Goal: Task Accomplishment & Management: Complete application form

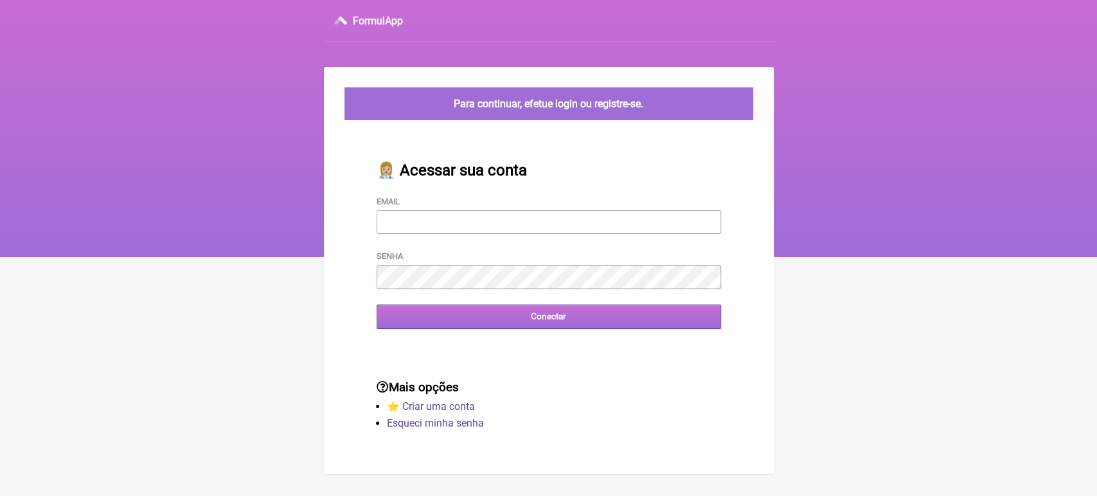
type input "[EMAIL_ADDRESS][DOMAIN_NAME]"
click at [446, 317] on input "Conectar" at bounding box center [548, 317] width 344 height 24
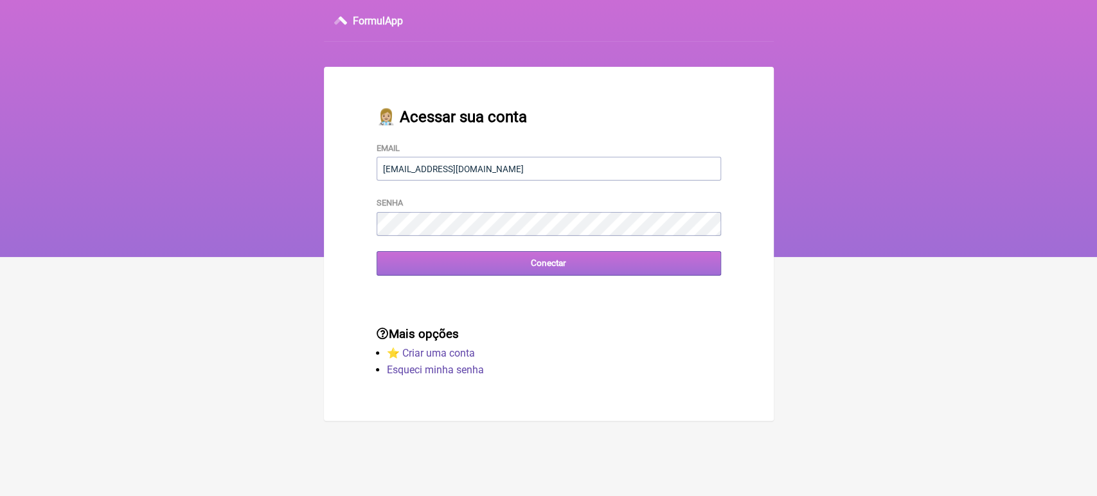
click at [532, 275] on input "Conectar" at bounding box center [548, 263] width 344 height 24
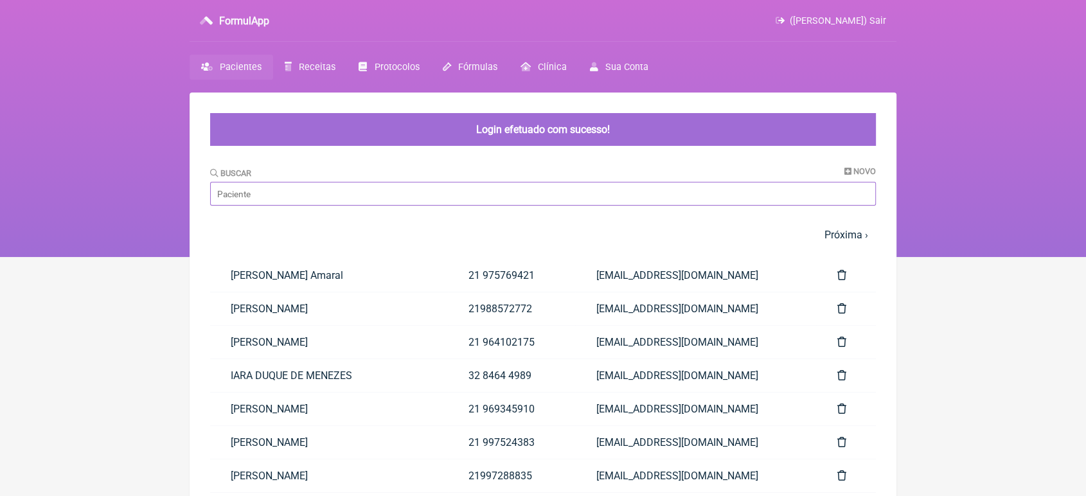
click at [383, 193] on input "Buscar" at bounding box center [543, 194] width 666 height 24
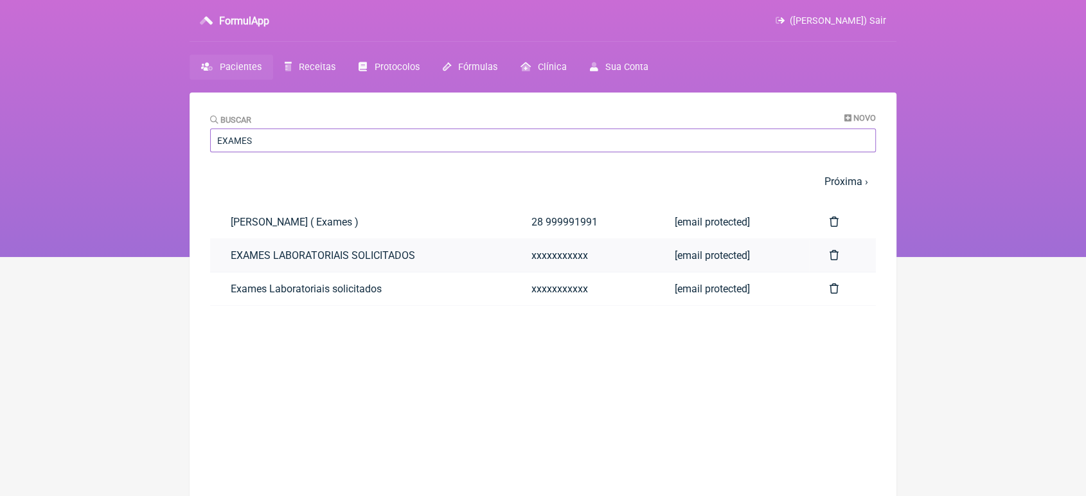
type input "EXAMES"
click at [235, 258] on link "EXAMES LABORATORIAIS SOLICITADOS" at bounding box center [360, 255] width 301 height 33
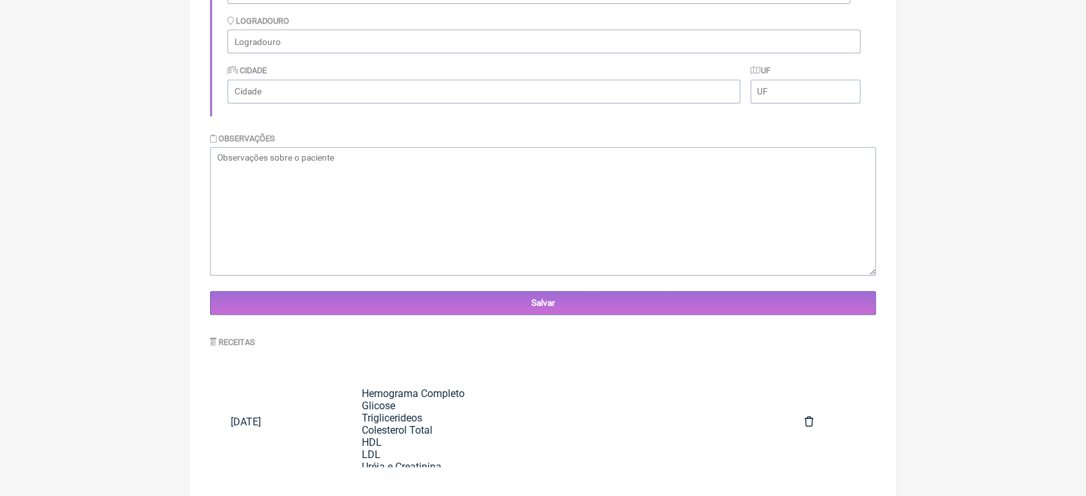
scroll to position [355, 0]
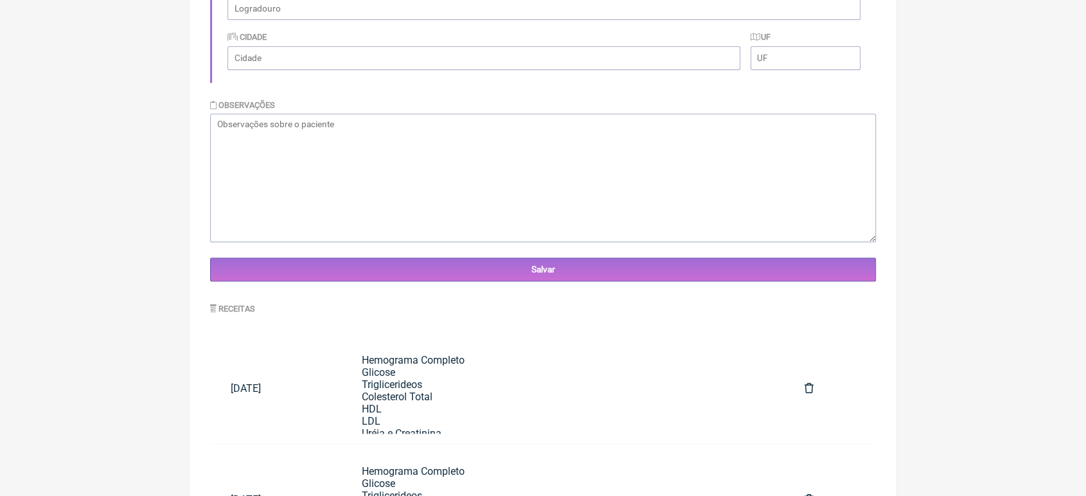
drag, startPoint x: 1070, startPoint y: 239, endPoint x: 1093, endPoint y: 235, distance: 22.8
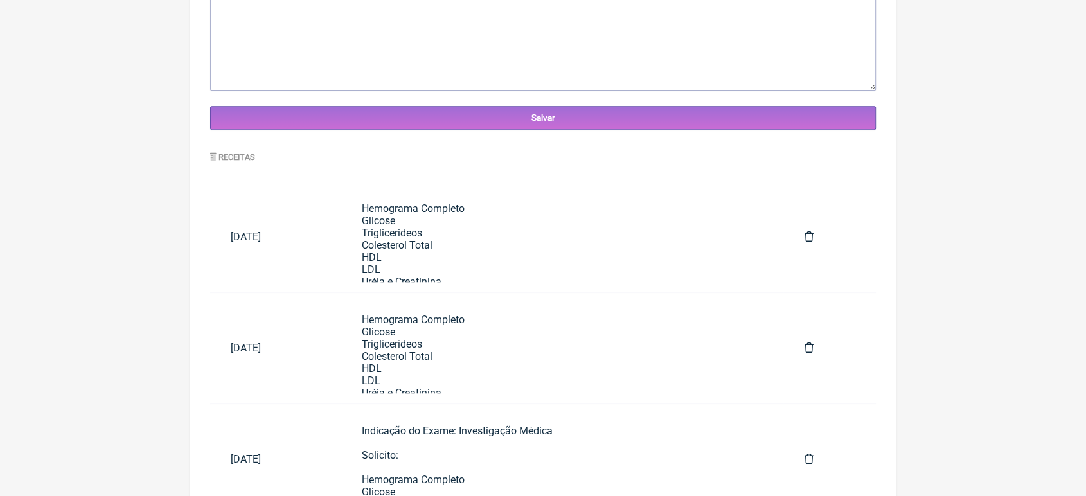
scroll to position [561, 0]
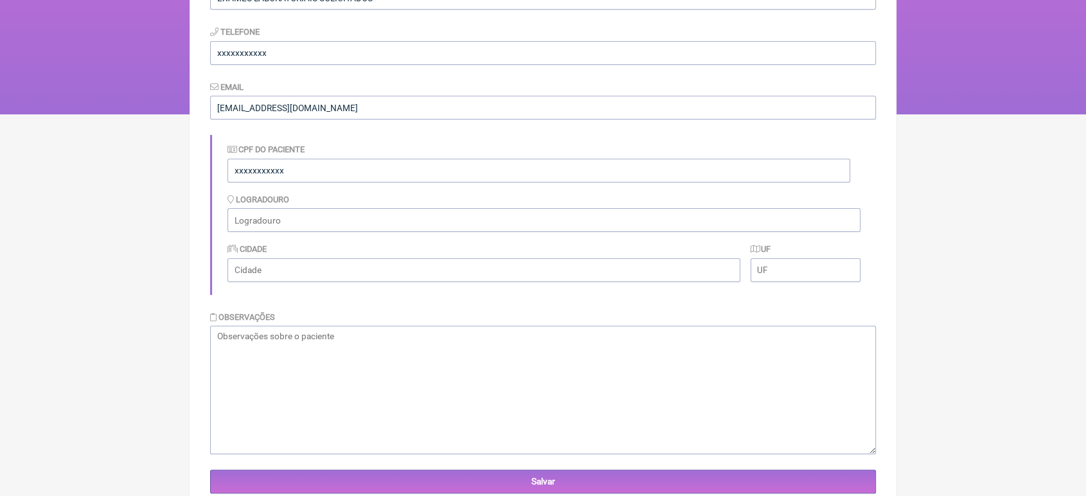
scroll to position [0, 0]
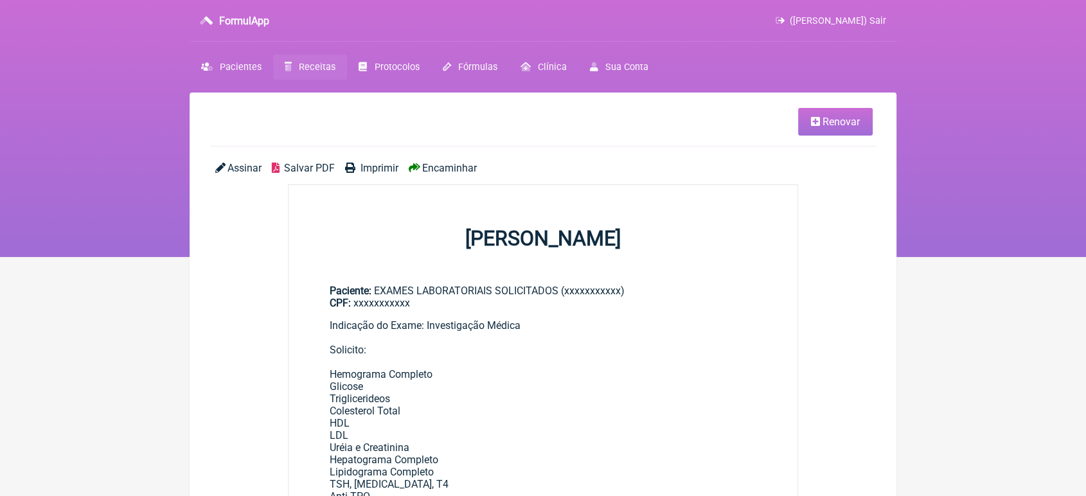
click at [843, 126] on span "Renovar" at bounding box center [840, 122] width 37 height 12
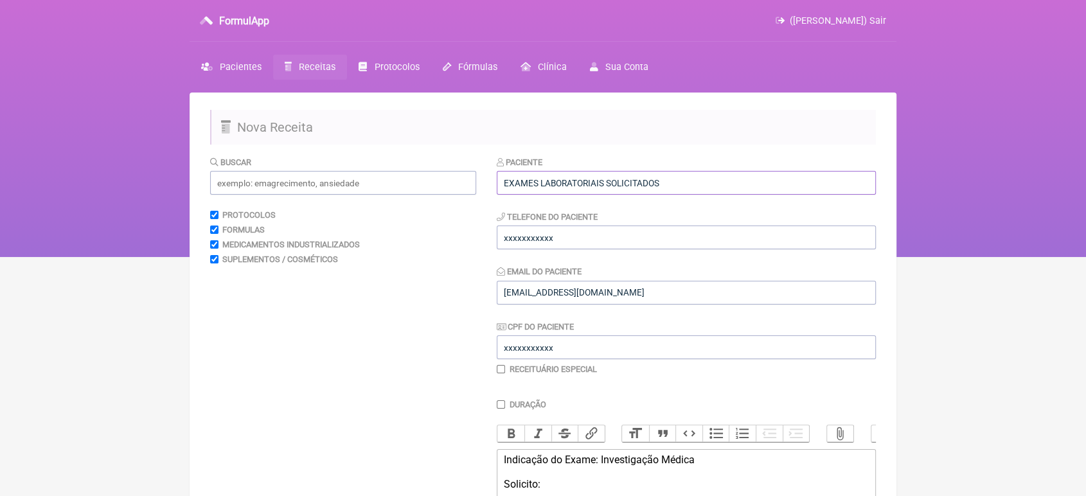
click at [737, 194] on input "EXAMES LABORATORIAIS SOLICITADOS" at bounding box center [686, 183] width 379 height 24
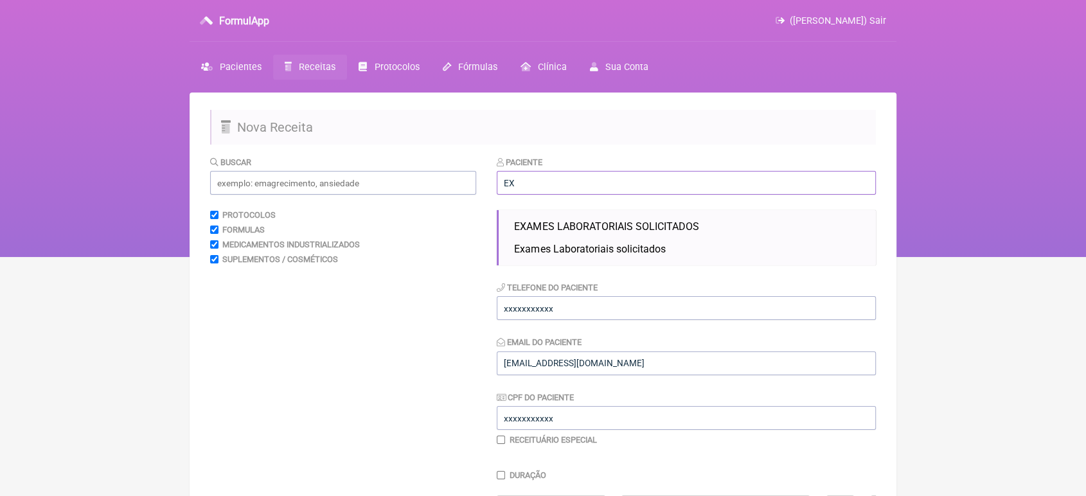
type input "E"
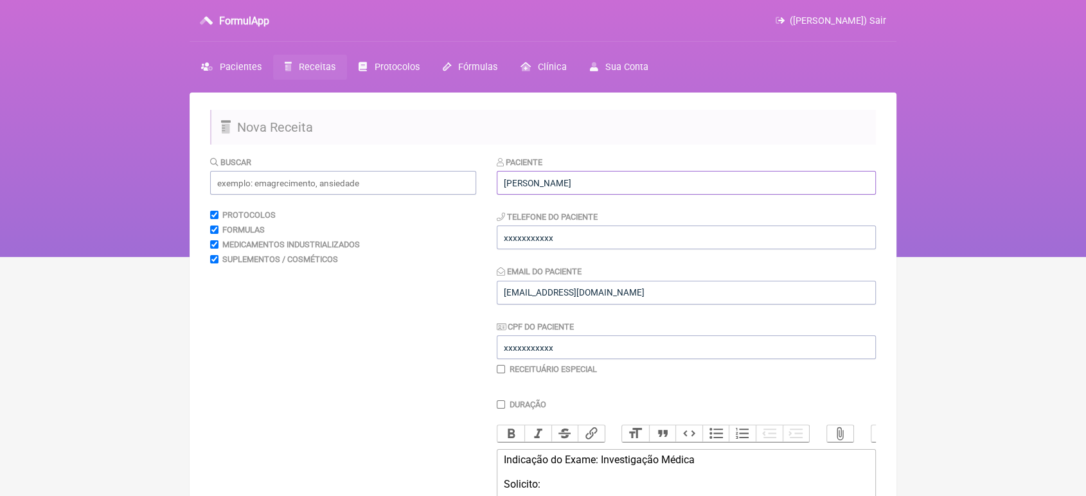
type input "Simone Pinheiro de Lima Moraes Costa"
click at [634, 242] on input "xxxxxxxxxxx" at bounding box center [686, 237] width 379 height 24
type input "x"
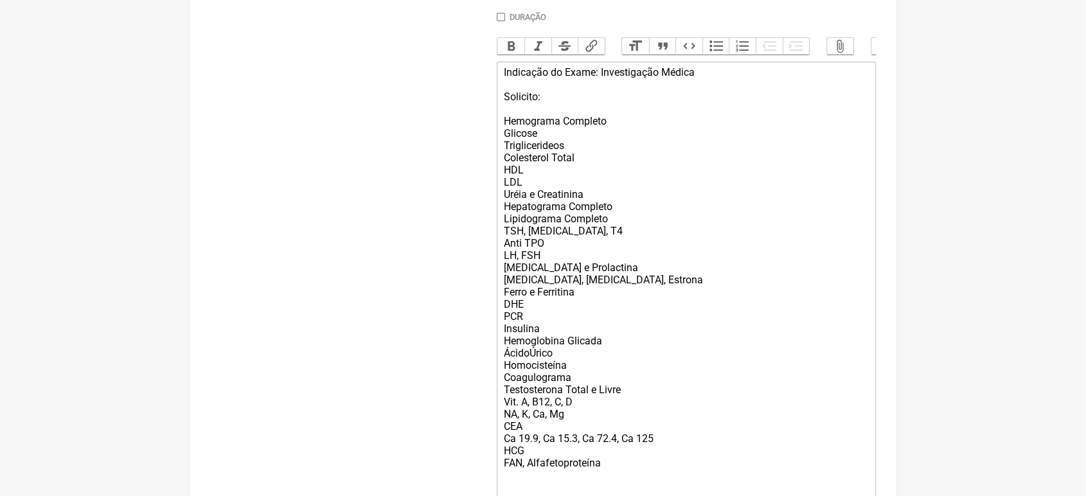
scroll to position [545, 0]
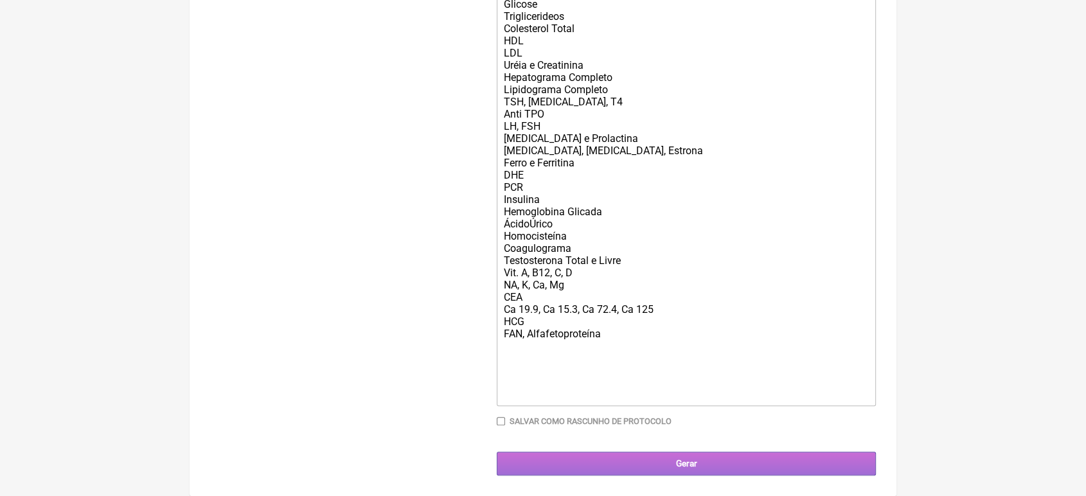
type input "21980693994"
click at [687, 454] on input "Gerar" at bounding box center [686, 464] width 379 height 24
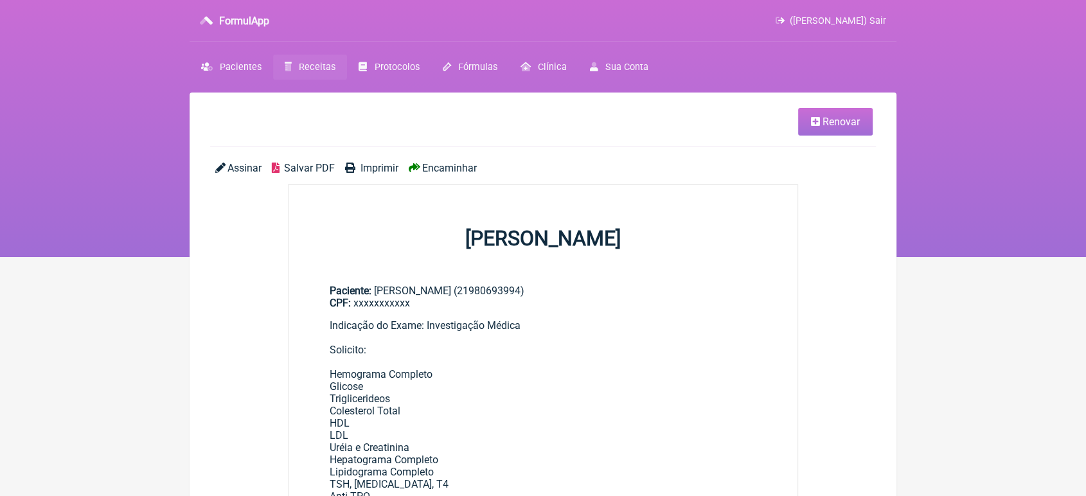
click at [464, 171] on span "Encaminhar" at bounding box center [449, 168] width 55 height 12
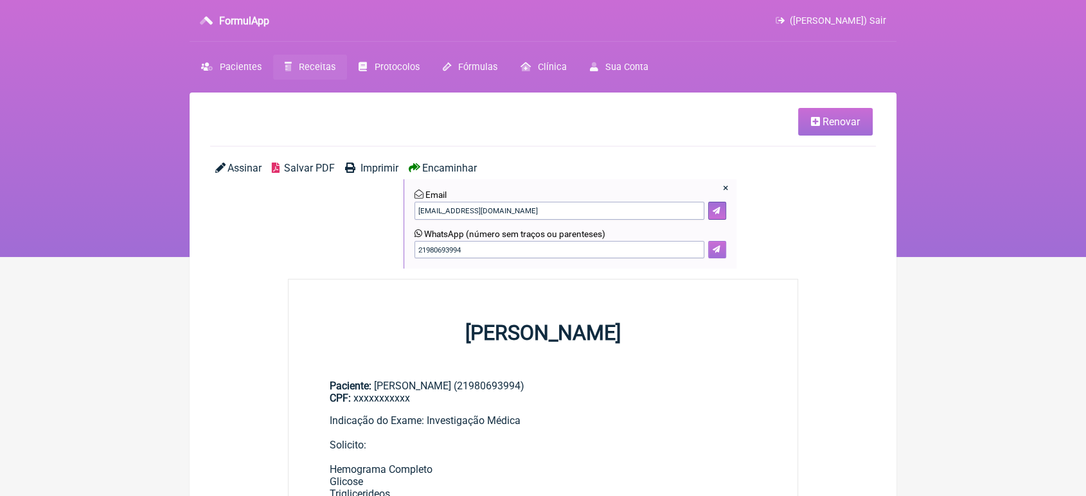
click at [716, 256] on button at bounding box center [717, 250] width 18 height 18
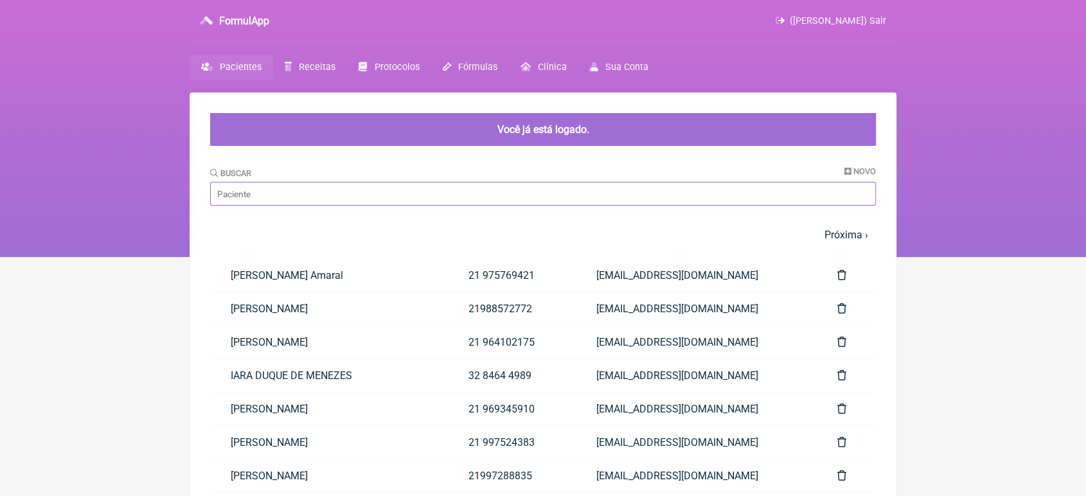
click at [473, 199] on input "Buscar" at bounding box center [543, 194] width 666 height 24
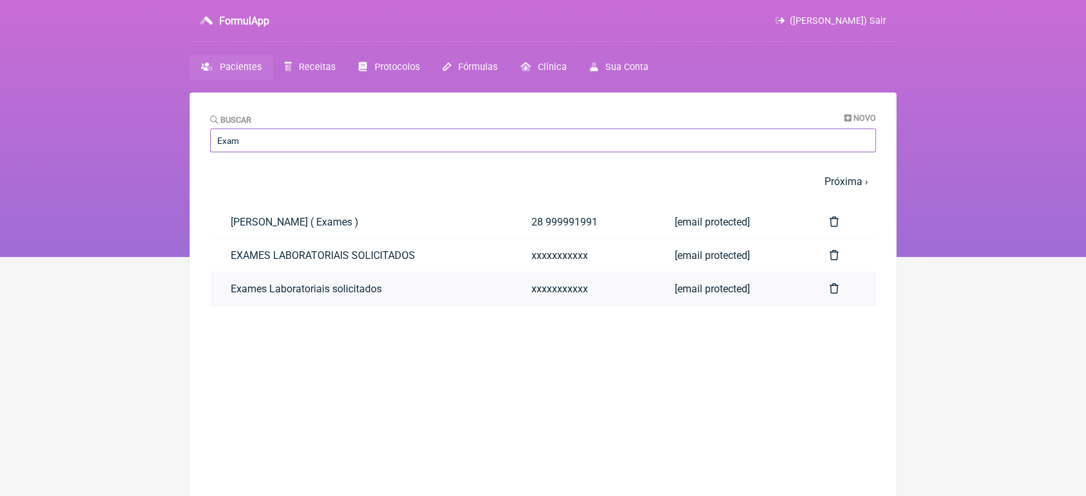
type input "Exam"
click at [453, 288] on link "Exames Laboratoriais solicitados" at bounding box center [360, 288] width 301 height 33
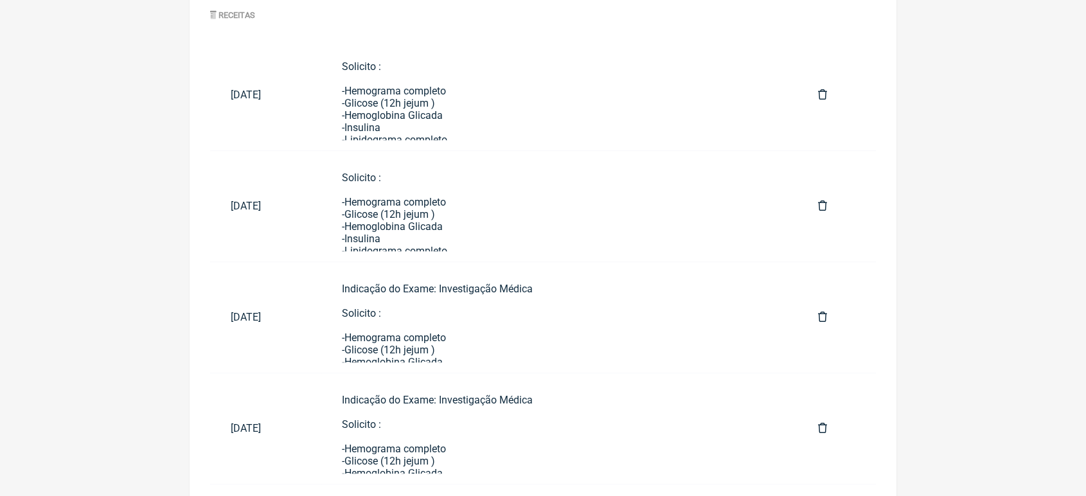
scroll to position [673, 0]
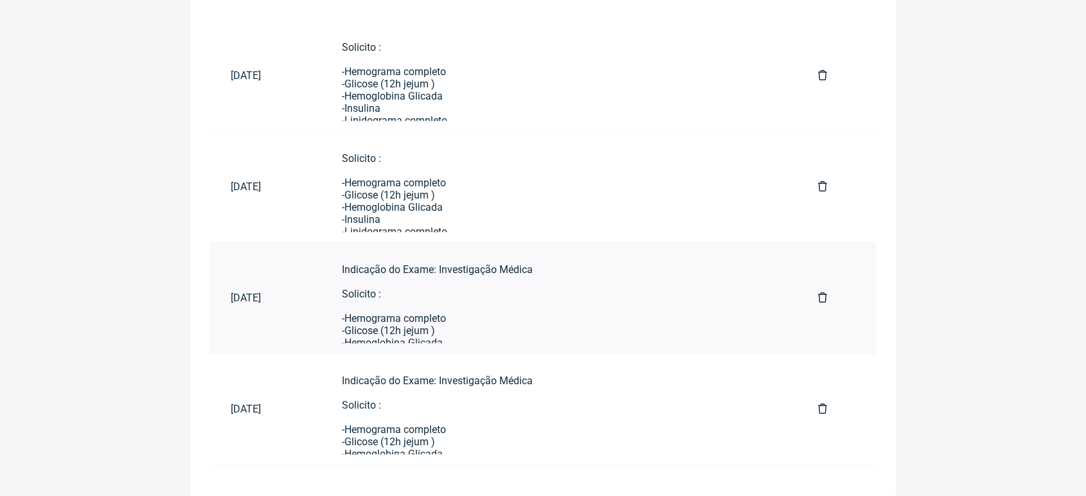
click at [545, 328] on div "Indicação do Exame: Investigação Médica Solicito : -Hemograma completo -Glicose…" at bounding box center [559, 452] width 435 height 378
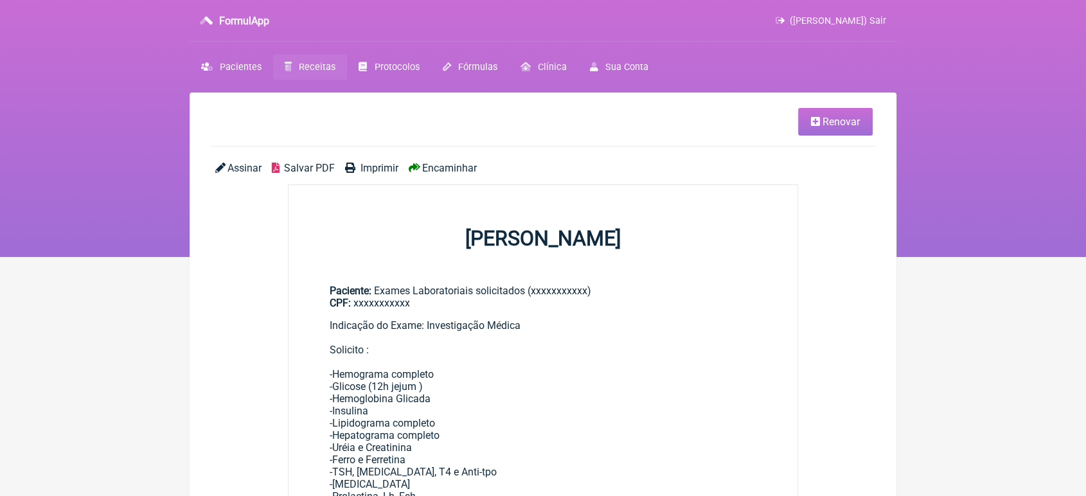
click at [824, 126] on span "Renovar" at bounding box center [840, 122] width 37 height 12
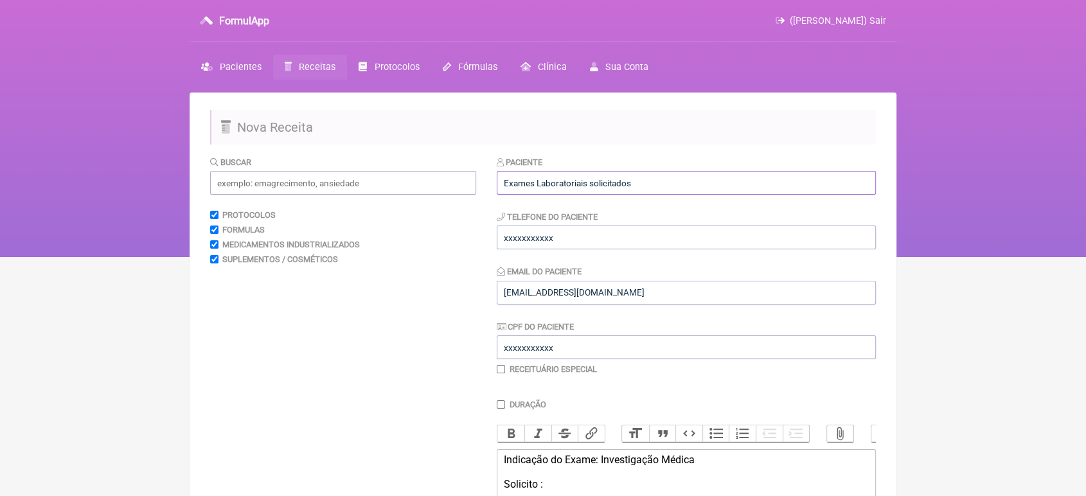
click at [730, 178] on input "Exames Laboratoriais solicitados" at bounding box center [686, 183] width 379 height 24
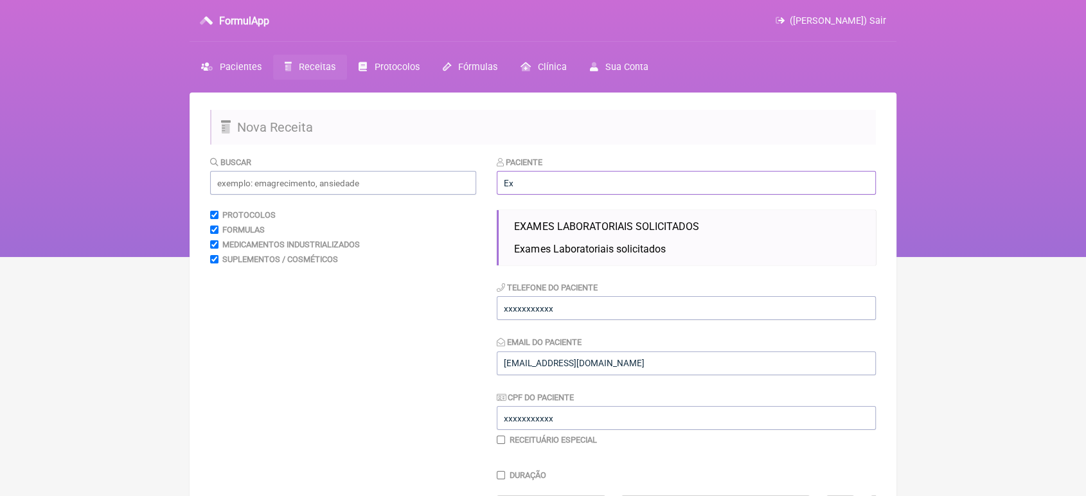
type input "E"
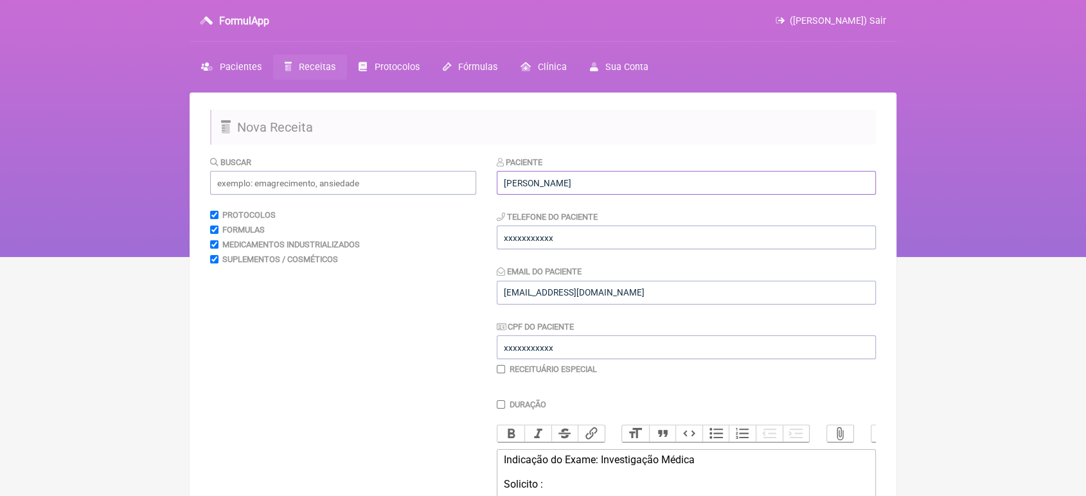
type input "Alessandro Moraes Costa"
click at [653, 238] on input "xxxxxxxxxxx" at bounding box center [686, 237] width 379 height 24
type input "x"
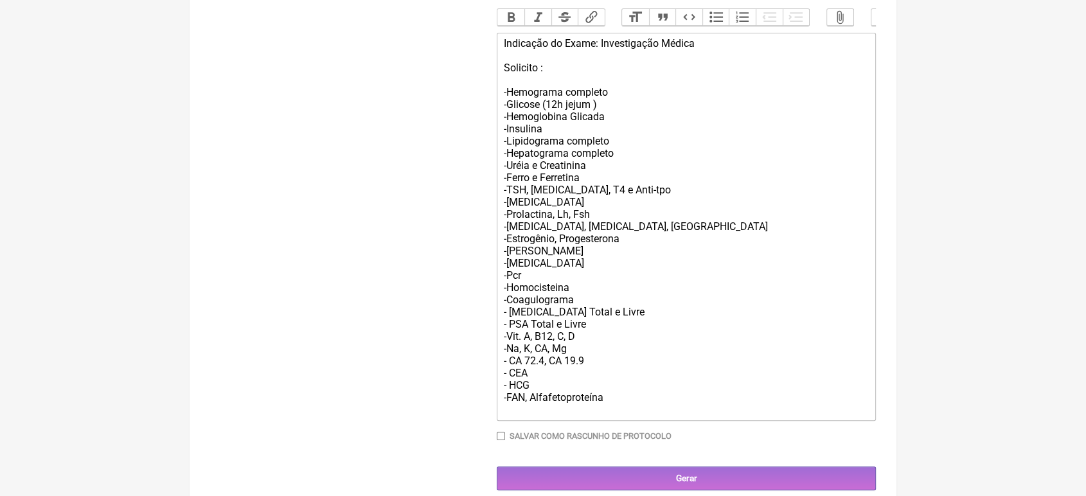
scroll to position [457, 0]
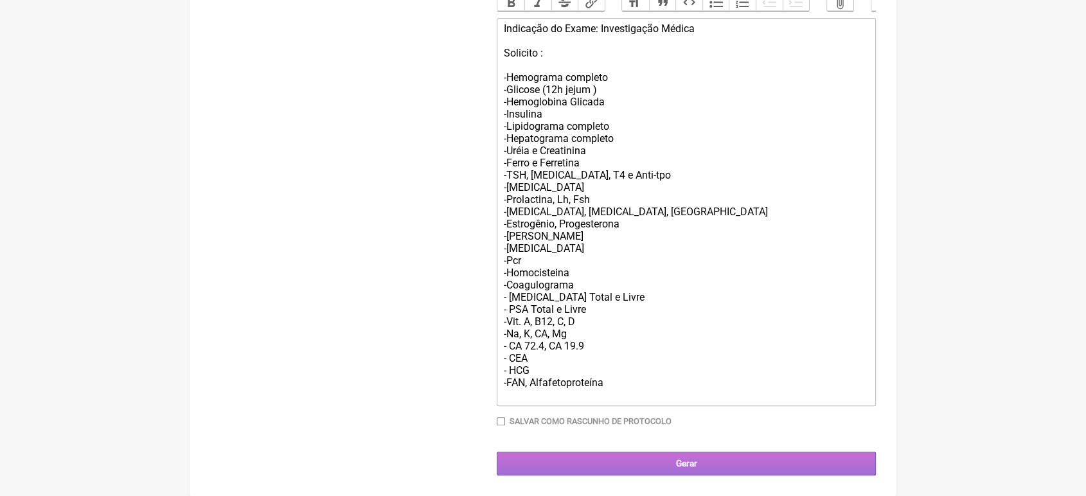
type input "21980693994"
click at [709, 463] on input "Gerar" at bounding box center [686, 464] width 379 height 24
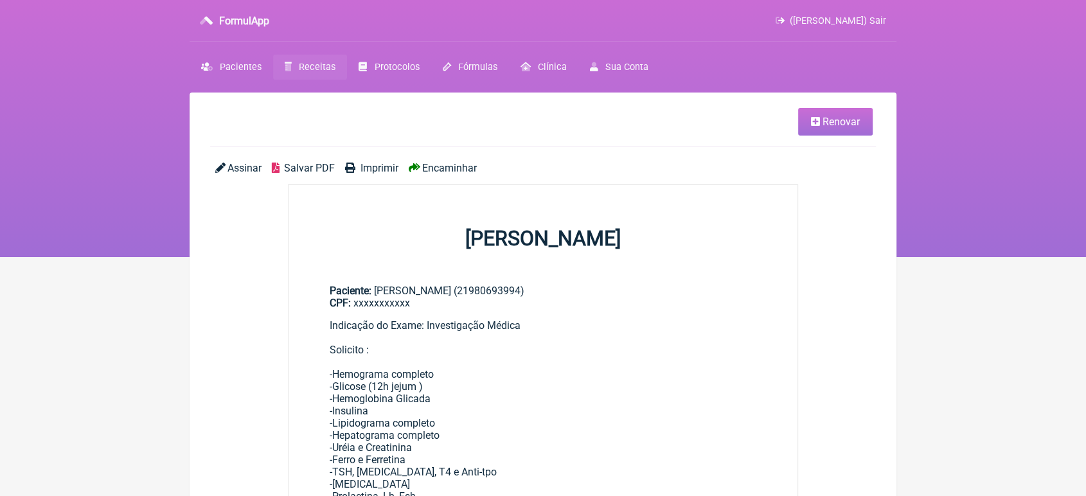
click at [448, 172] on span "Encaminhar" at bounding box center [449, 168] width 55 height 12
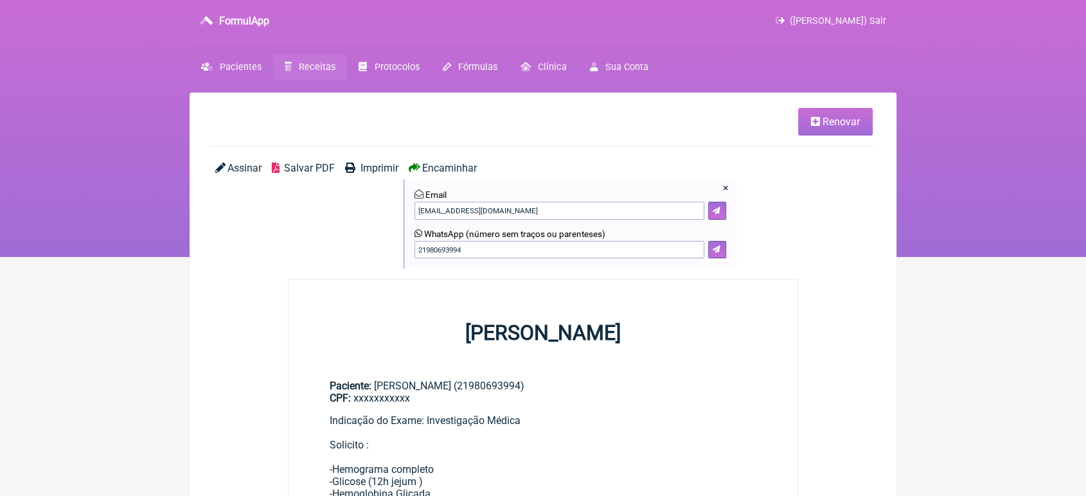
click at [707, 253] on div "21980693994" at bounding box center [570, 250] width 312 height 18
click at [713, 252] on icon at bounding box center [716, 249] width 8 height 8
